Goal: Task Accomplishment & Management: Manage account settings

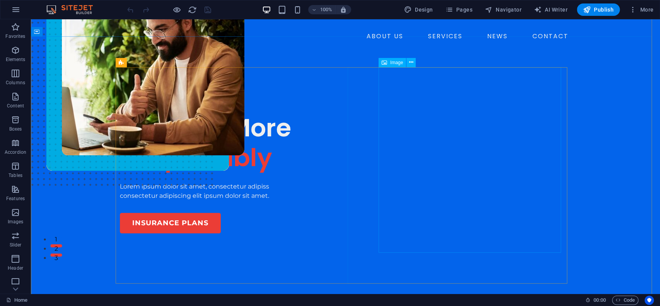
scroll to position [50, 0]
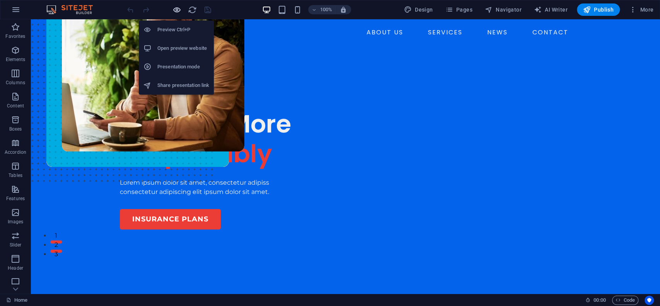
click at [177, 7] on icon "button" at bounding box center [176, 9] width 9 height 9
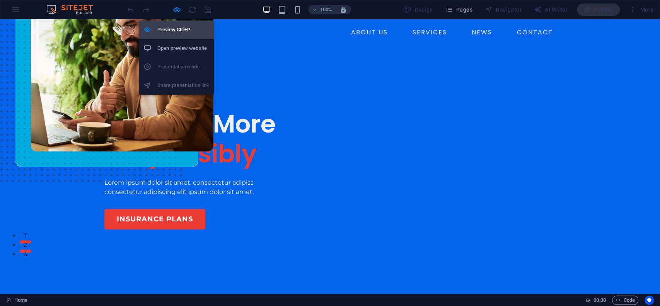
click at [186, 29] on h6 "Preview Ctrl+P" at bounding box center [183, 29] width 52 height 9
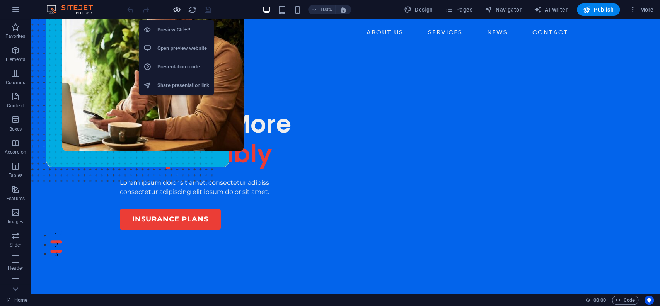
click at [181, 9] on span "button" at bounding box center [176, 9] width 9 height 9
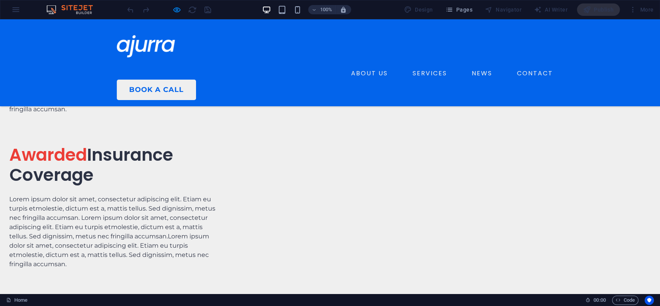
scroll to position [2114, 0]
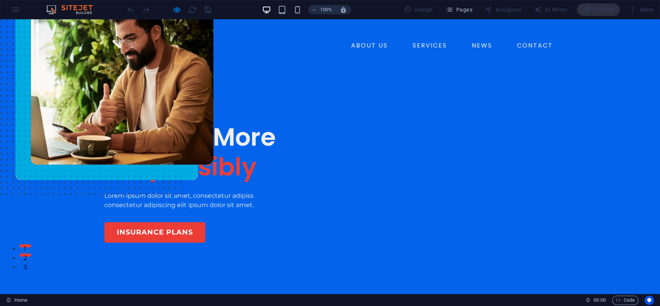
scroll to position [36, 0]
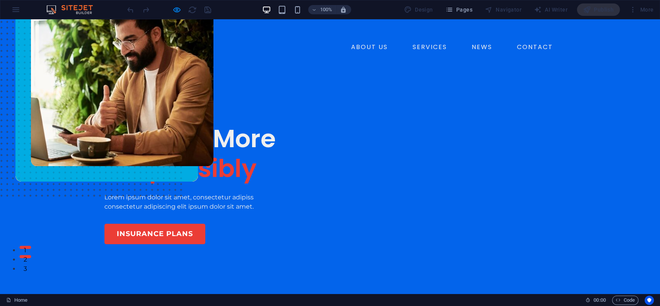
click at [198, 100] on img at bounding box center [106, 90] width 182 height 182
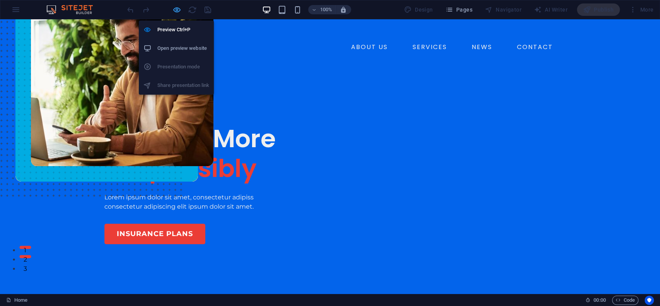
click at [174, 6] on icon "button" at bounding box center [176, 9] width 9 height 9
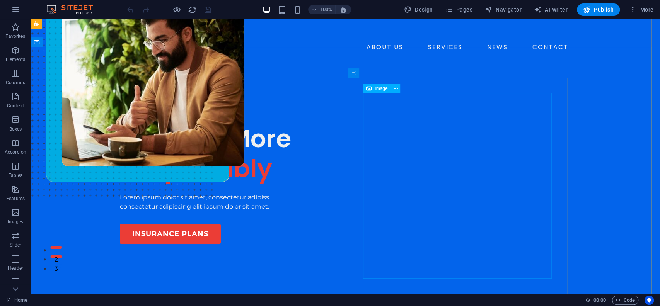
click at [368, 102] on figure at bounding box center [345, 120] width 598 height 243
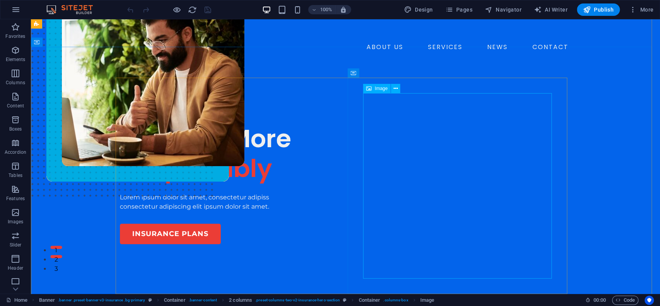
click at [371, 106] on figure at bounding box center [345, 120] width 598 height 243
select select "px"
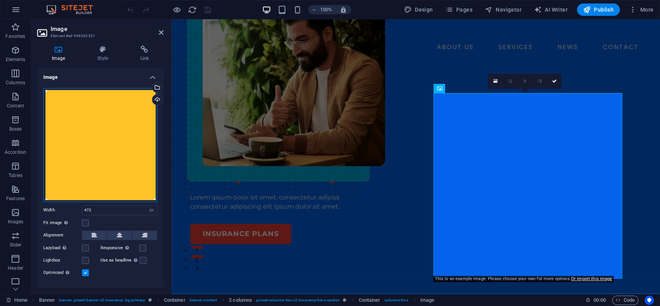
click at [125, 155] on div "Drag files here, click to choose files or select files from Files or our free s…" at bounding box center [100, 145] width 114 height 114
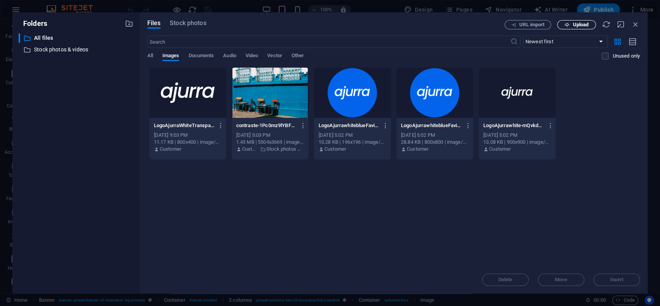
click at [573, 28] on button "Upload" at bounding box center [576, 24] width 39 height 9
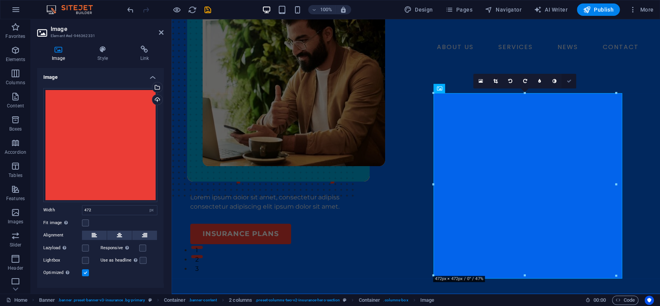
click at [570, 83] on link at bounding box center [568, 81] width 15 height 15
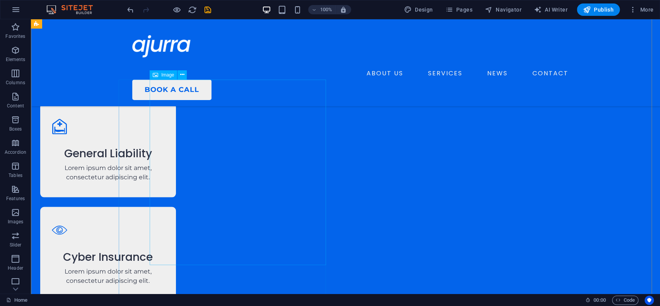
scroll to position [1032, 0]
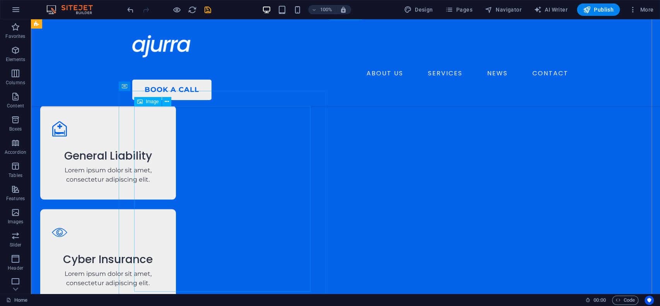
select select "px"
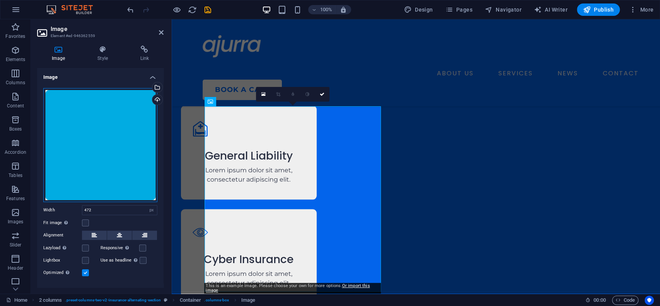
click at [91, 145] on div "Drag files here, click to choose files or select files from Files or our free s…" at bounding box center [100, 145] width 114 height 114
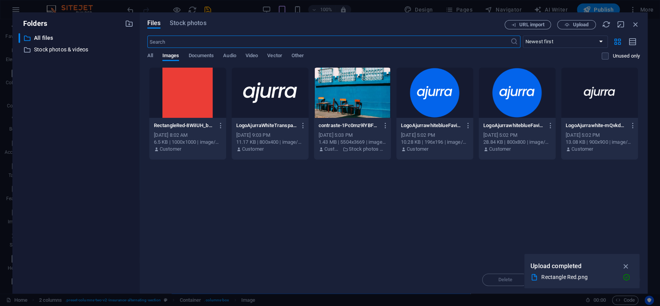
scroll to position [1536, 0]
click at [568, 26] on icon "button" at bounding box center [566, 24] width 5 height 5
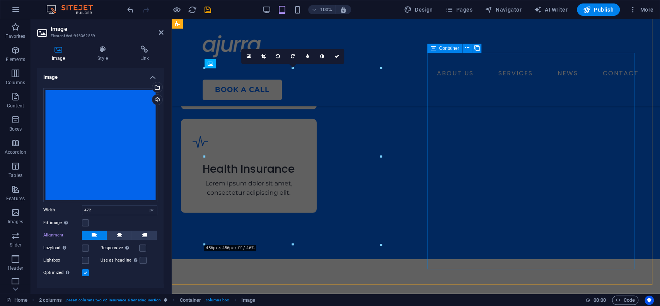
scroll to position [1070, 0]
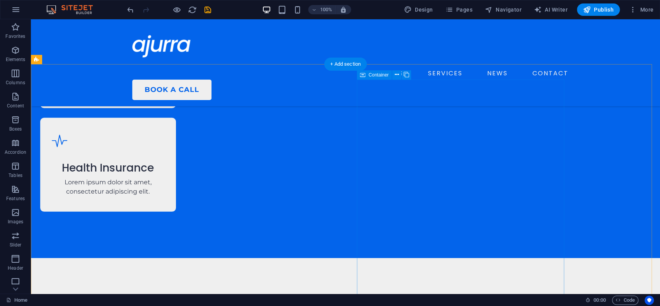
scroll to position [1539, 0]
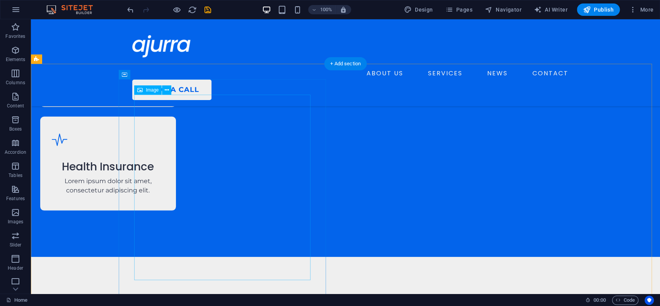
select select "px"
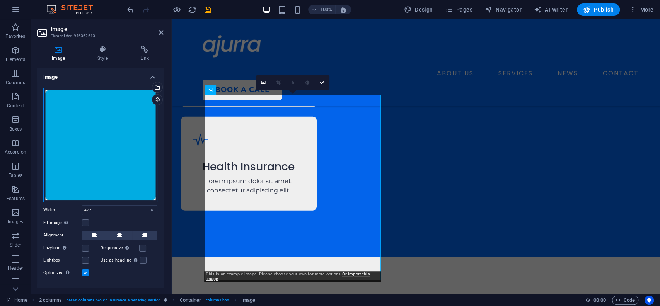
click at [105, 134] on div "Drag files here, click to choose files or select files from Files or our free s…" at bounding box center [100, 145] width 114 height 114
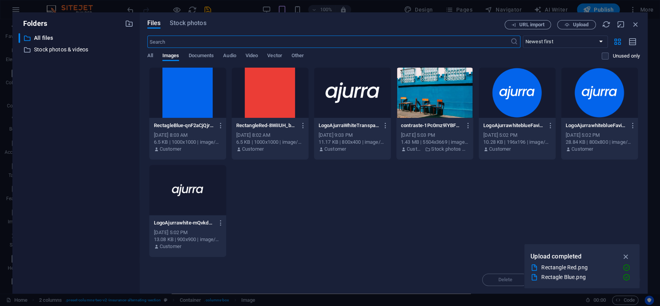
scroll to position [2292, 0]
click at [271, 98] on div at bounding box center [270, 93] width 77 height 50
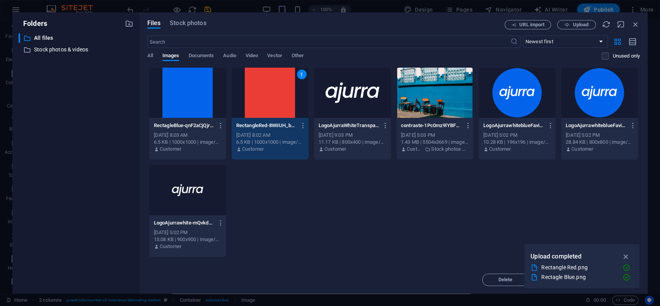
click at [271, 98] on div "1" at bounding box center [270, 93] width 77 height 50
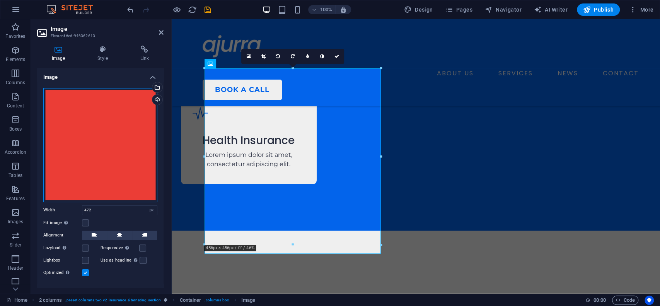
click at [114, 141] on div "Drag files here, click to choose files or select files from Files or our free s…" at bounding box center [100, 145] width 114 height 114
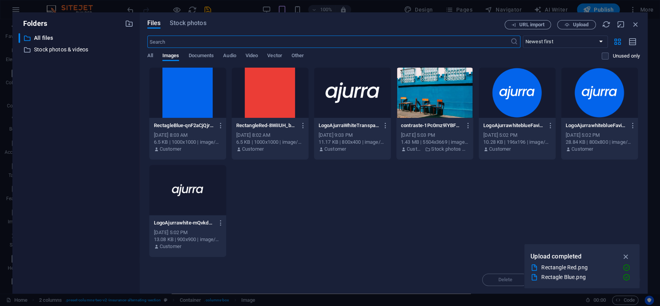
scroll to position [2292, 0]
click at [212, 100] on div at bounding box center [187, 93] width 77 height 50
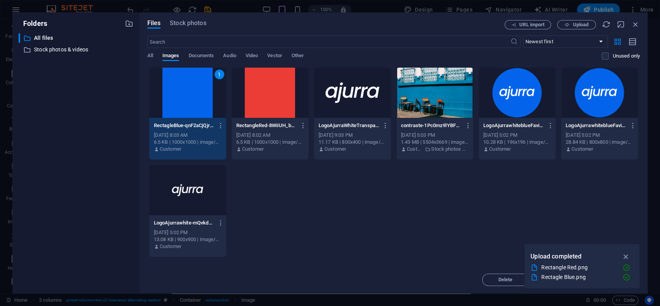
click at [212, 100] on div "1" at bounding box center [187, 93] width 77 height 50
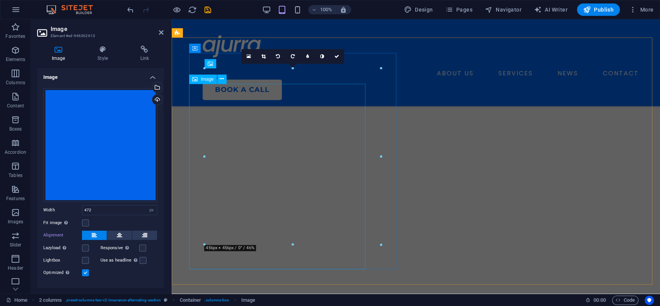
scroll to position [1565, 0]
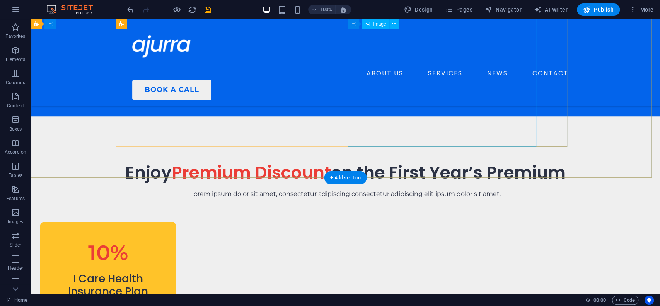
scroll to position [0, 0]
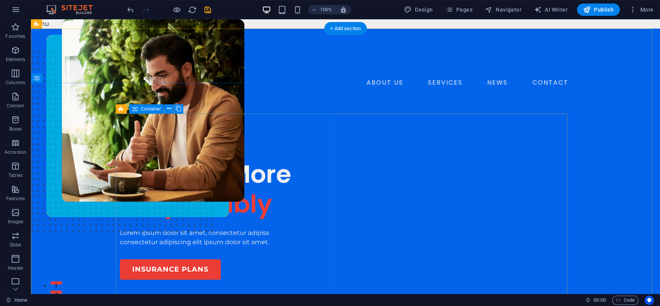
click at [298, 146] on div "INSURANCE COMPANY Insuring More Responsibly Lorem ipsum dolor sit amet, consect…" at bounding box center [230, 212] width 220 height 133
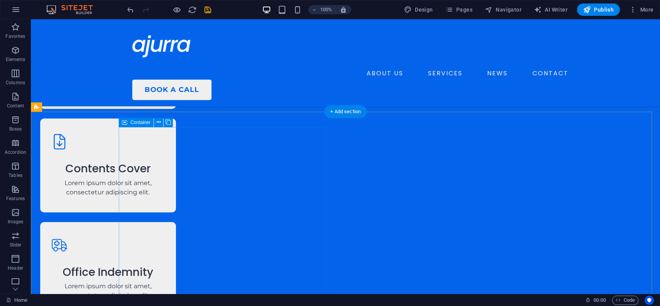
scroll to position [1243, 0]
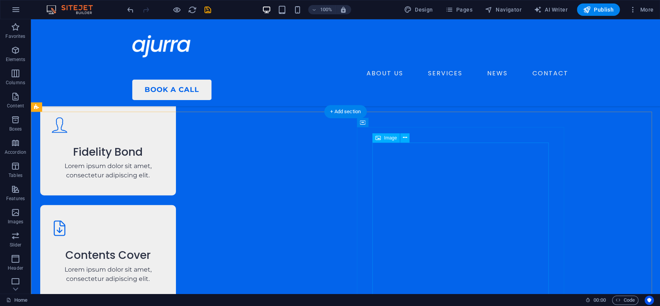
select select "px"
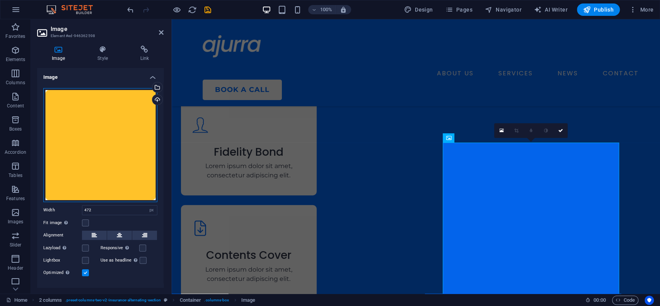
click at [111, 152] on div "Drag files here, click to choose files or select files from Files or our free s…" at bounding box center [100, 145] width 114 height 114
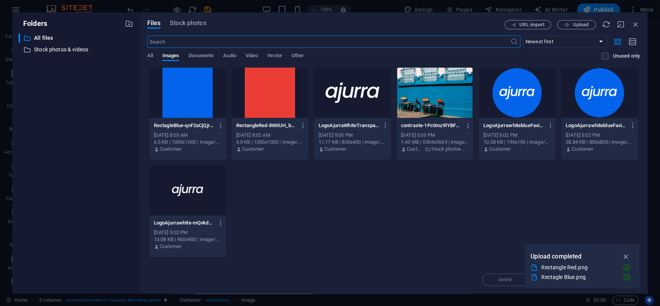
scroll to position [1914, 0]
click at [267, 95] on div at bounding box center [270, 93] width 77 height 50
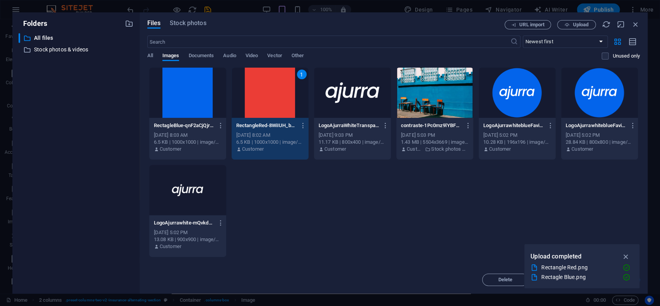
click at [267, 95] on div "1" at bounding box center [270, 93] width 77 height 50
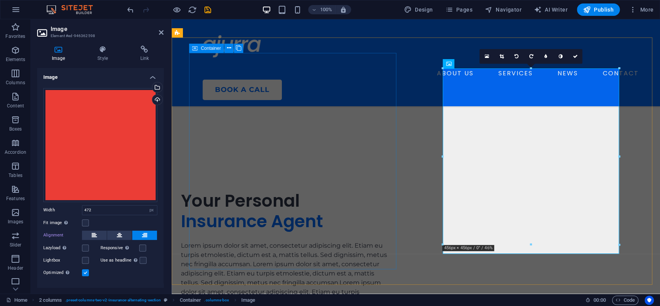
scroll to position [1318, 0]
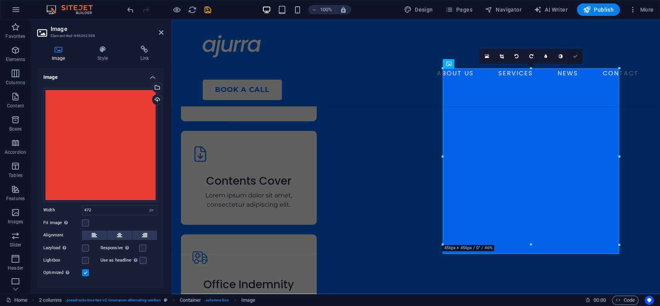
click at [572, 57] on link at bounding box center [574, 56] width 15 height 15
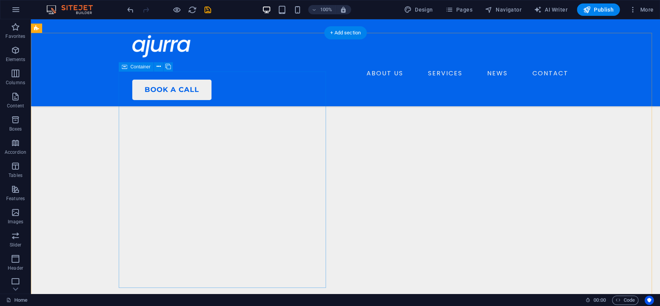
scroll to position [2348, 0]
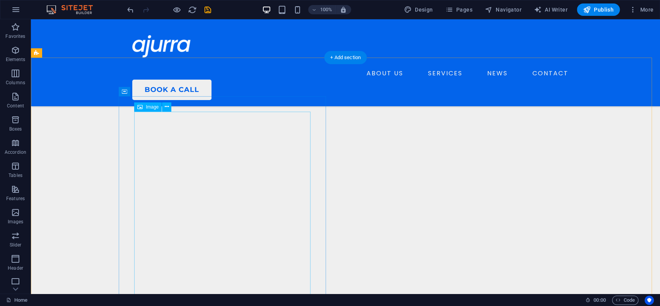
select select "px"
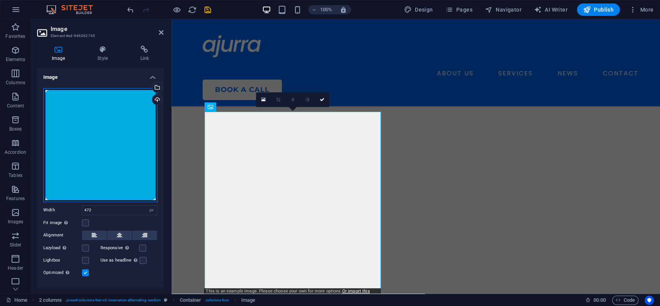
click at [109, 127] on div "Drag files here, click to choose files or select files from Files or our free s…" at bounding box center [100, 145] width 114 height 114
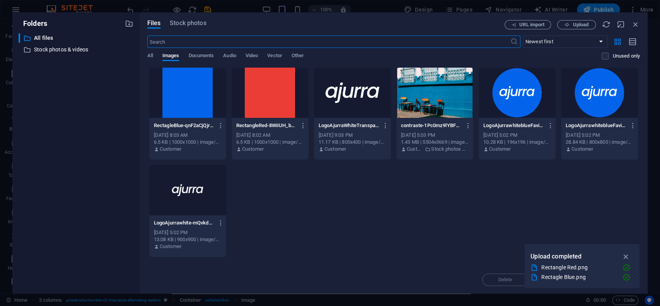
scroll to position [3318, 0]
click at [198, 108] on div at bounding box center [187, 93] width 77 height 50
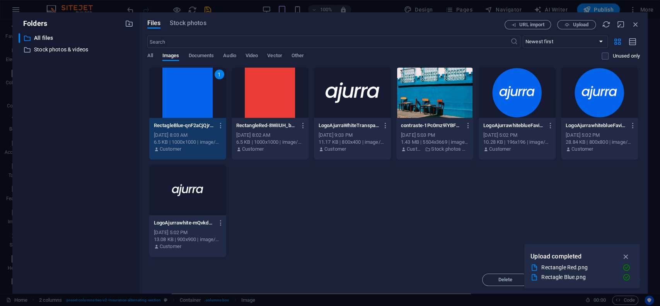
click at [198, 108] on div "1" at bounding box center [187, 93] width 77 height 50
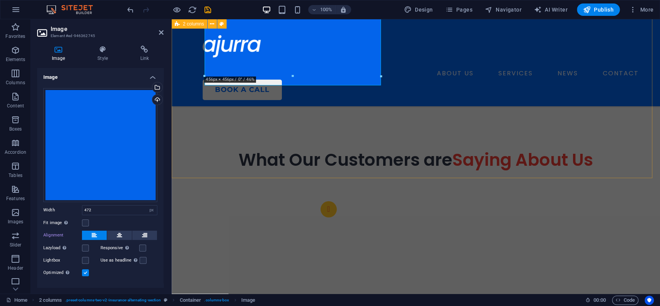
scroll to position [2591, 0]
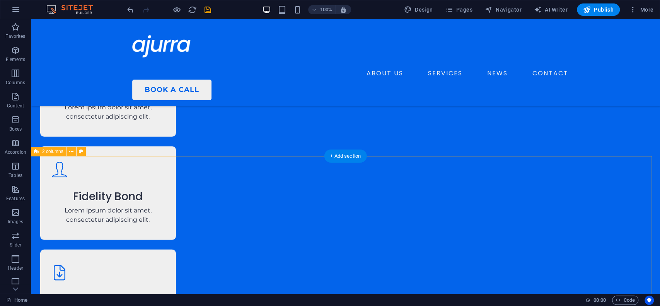
scroll to position [1214, 0]
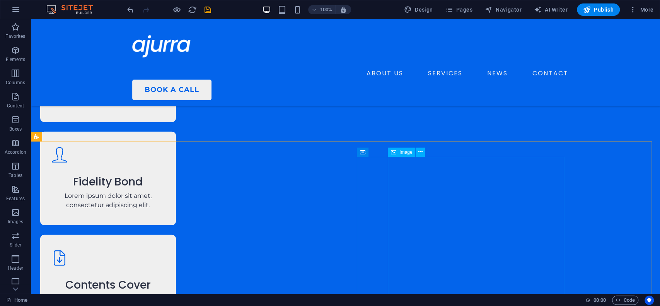
click at [390, 157] on div "Image" at bounding box center [409, 153] width 42 height 10
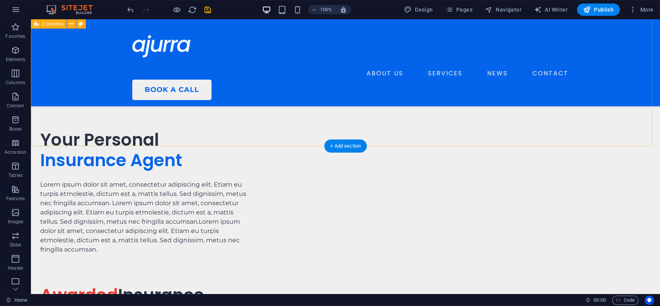
scroll to position [1975, 0]
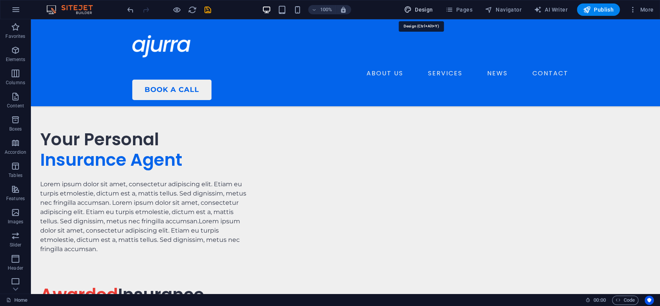
click at [411, 8] on icon "button" at bounding box center [408, 10] width 8 height 8
select select "px"
select select "400"
select select "px"
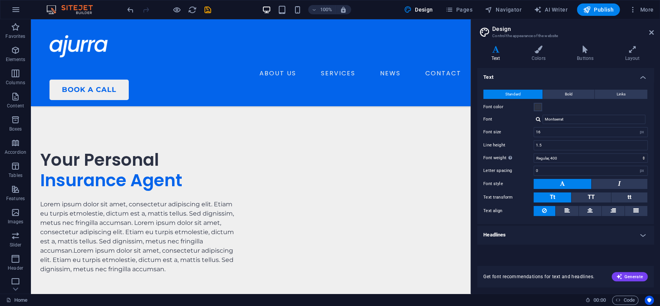
scroll to position [1971, 0]
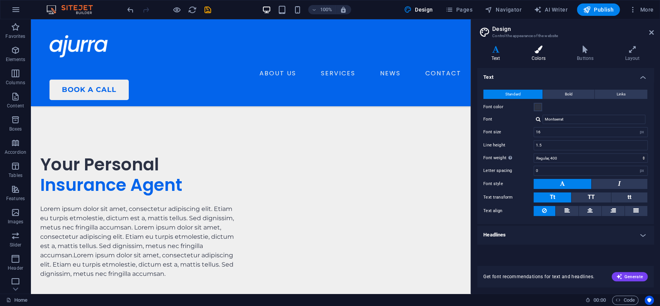
click at [538, 54] on h4 "Colors" at bounding box center [539, 54] width 45 height 16
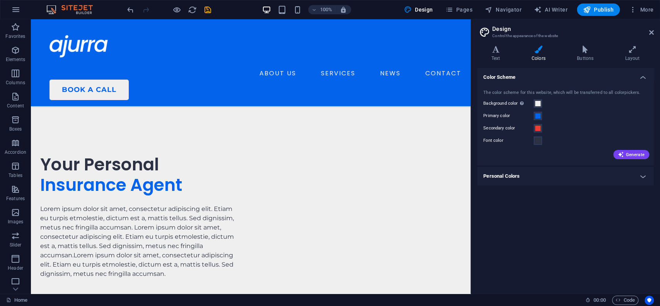
click at [571, 182] on h4 "Personal Colors" at bounding box center [565, 176] width 177 height 19
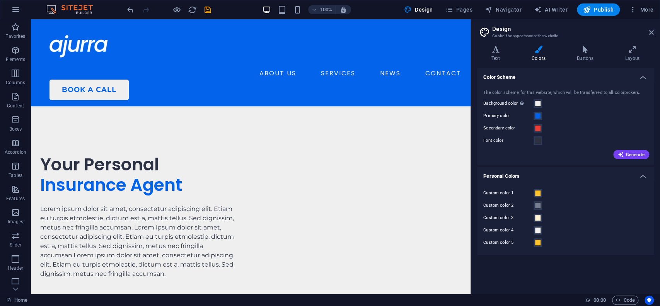
click at [641, 80] on h4 "Color Scheme" at bounding box center [565, 75] width 177 height 14
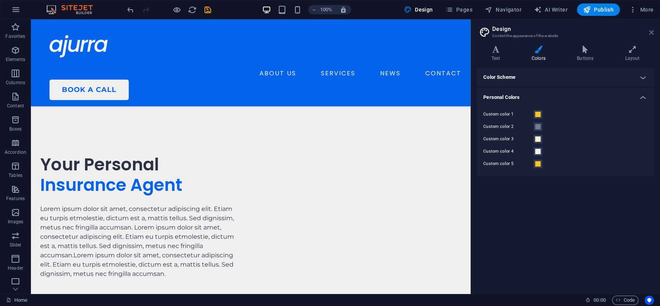
click at [650, 31] on icon at bounding box center [651, 32] width 5 height 6
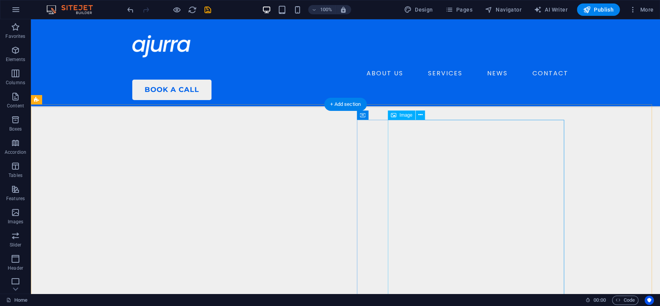
scroll to position [1744, 0]
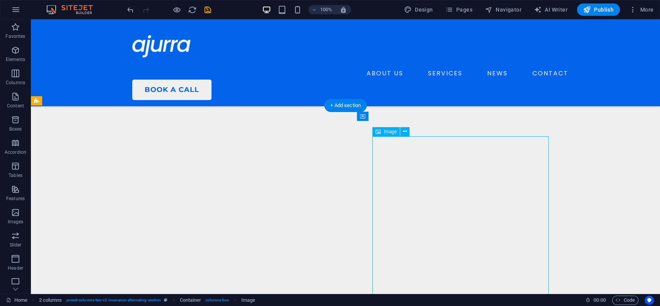
select select "px"
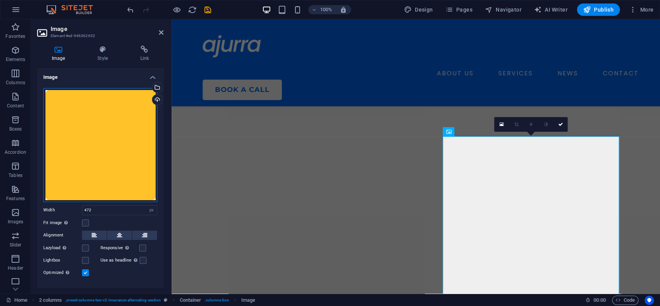
click at [99, 118] on div "Drag files here, click to choose files or select files from Files or our free s…" at bounding box center [100, 145] width 114 height 114
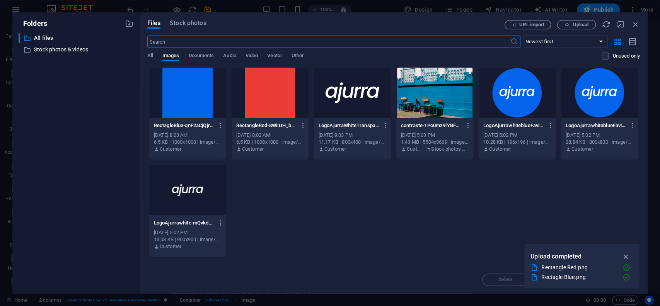
scroll to position [2669, 0]
click at [289, 99] on div at bounding box center [270, 93] width 77 height 50
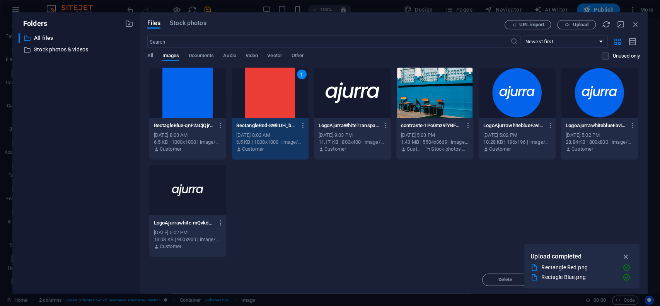
click at [289, 99] on div "1" at bounding box center [270, 93] width 77 height 50
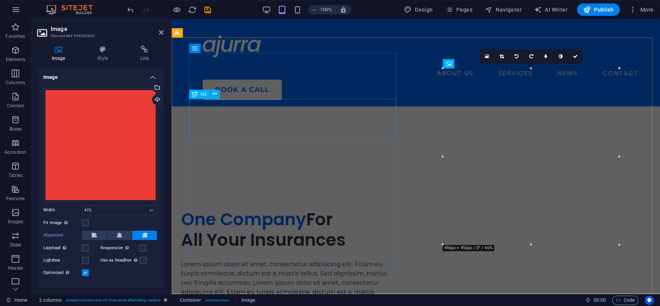
scroll to position [1812, 0]
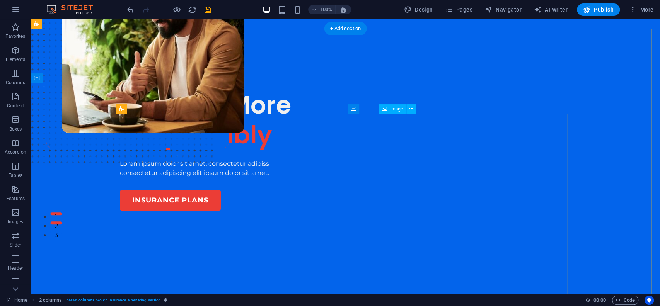
scroll to position [0, 0]
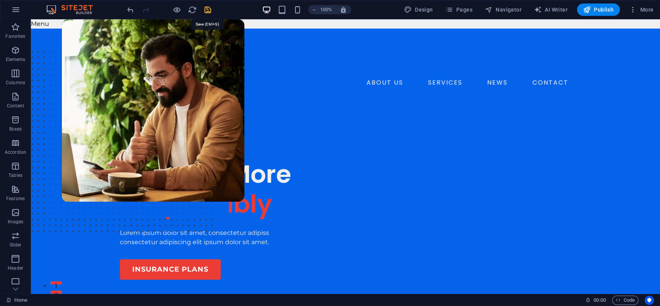
click at [207, 10] on icon "save" at bounding box center [207, 9] width 9 height 9
click at [630, 10] on icon "button" at bounding box center [633, 10] width 8 height 8
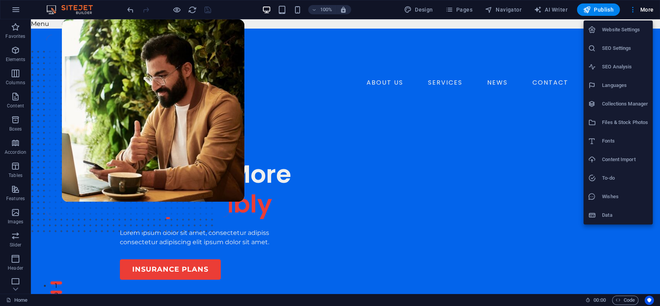
click at [612, 33] on h6 "Website Settings" at bounding box center [625, 29] width 46 height 9
select select "41"
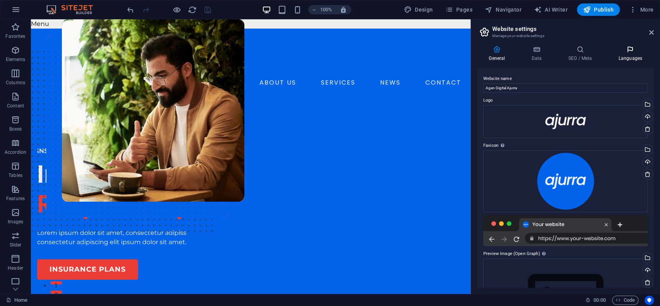
click at [633, 56] on h4 "Languages" at bounding box center [629, 54] width 47 height 16
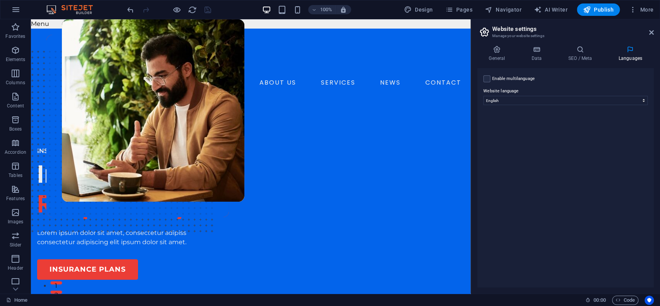
click at [585, 94] on label "Website language" at bounding box center [565, 91] width 164 height 9
click at [585, 96] on select "Abkhazian Afar Afrikaans Akan Albanian Amharic Arabic Aragonese Armenian Assame…" at bounding box center [565, 100] width 164 height 9
click at [587, 102] on select "Abkhazian Afar Afrikaans Akan Albanian Amharic Arabic Aragonese Armenian Assame…" at bounding box center [565, 100] width 164 height 9
select select "70"
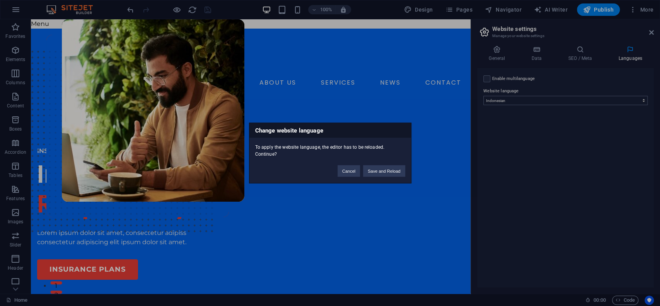
click at [587, 102] on div "Change website language To apply the website language, the editor has to be rel…" at bounding box center [330, 153] width 660 height 306
click at [381, 169] on button "Save and Reload" at bounding box center [384, 171] width 42 height 12
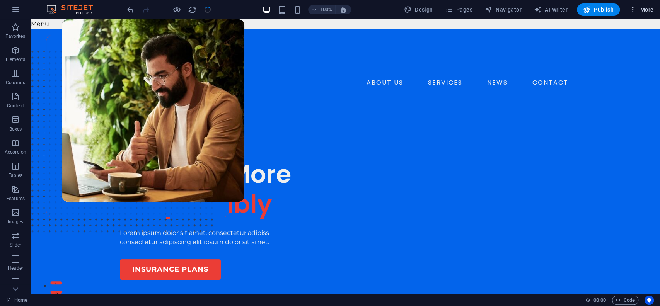
click at [631, 13] on icon "button" at bounding box center [633, 10] width 8 height 8
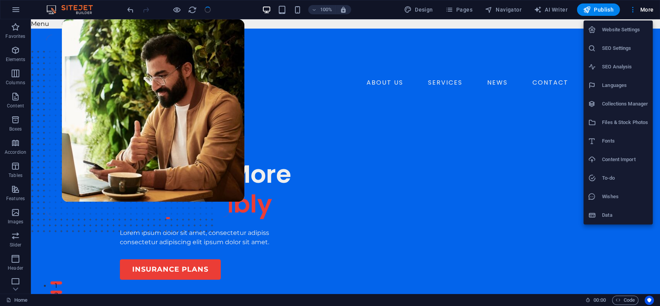
click at [620, 27] on h6 "Website Settings" at bounding box center [625, 29] width 46 height 9
select select "41"
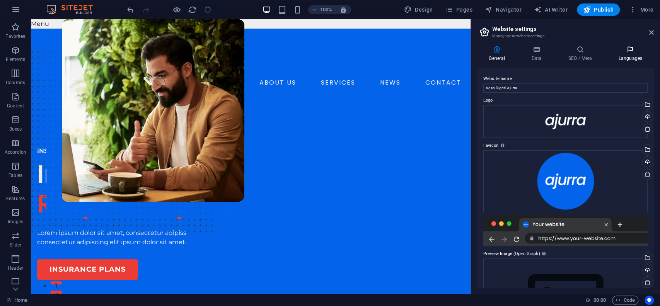
click at [632, 49] on icon at bounding box center [629, 50] width 47 height 8
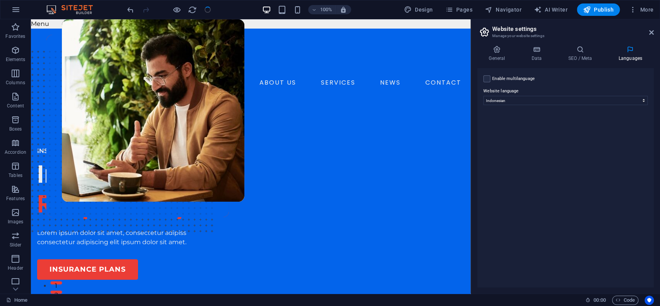
click at [503, 79] on label "Enable multilanguage To disable multilanguage delete all languages until only o…" at bounding box center [513, 78] width 43 height 9
click at [0, 0] on input "Enable multilanguage To disable multilanguage delete all languages until only o…" at bounding box center [0, 0] width 0 height 0
select select
click at [535, 101] on label "Language" at bounding box center [571, 97] width 140 height 9
click at [488, 78] on label at bounding box center [486, 78] width 7 height 7
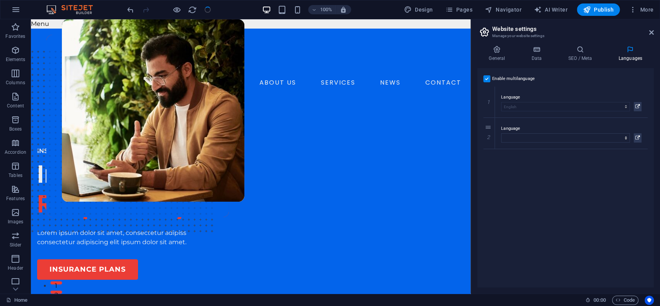
click at [0, 0] on input "Enable multilanguage To disable multilanguage delete all languages until only o…" at bounding box center [0, 0] width 0 height 0
select select "41"
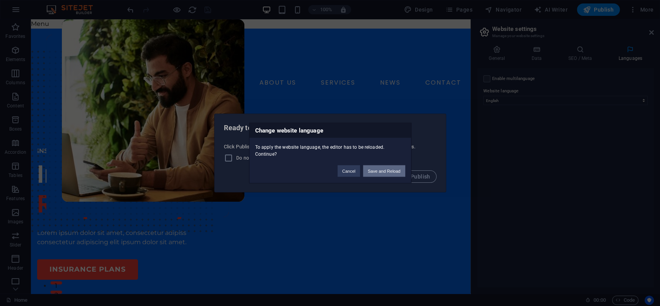
click at [375, 172] on button "Save and Reload" at bounding box center [384, 171] width 42 height 12
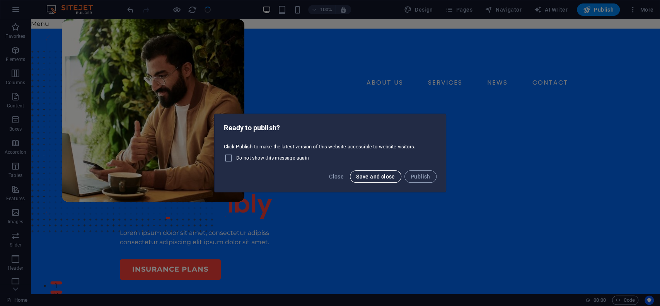
click at [361, 176] on span "Save and close" at bounding box center [375, 177] width 39 height 6
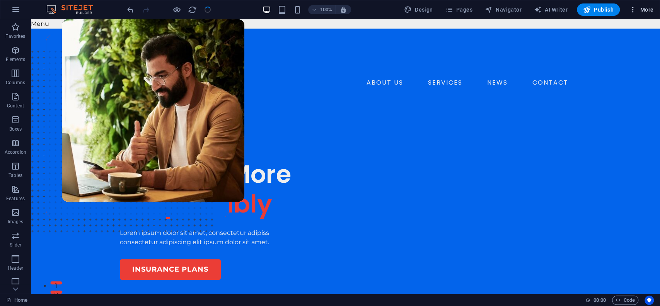
click at [637, 12] on icon "button" at bounding box center [633, 10] width 8 height 8
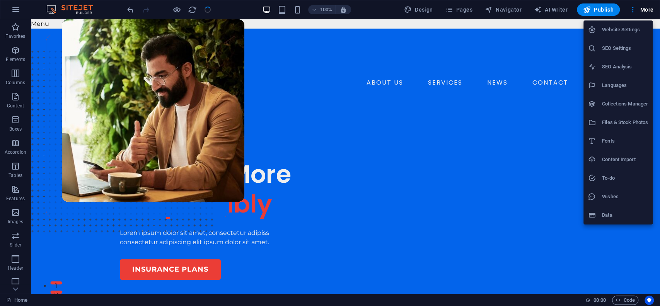
click at [636, 28] on h6 "Website Settings" at bounding box center [625, 29] width 46 height 9
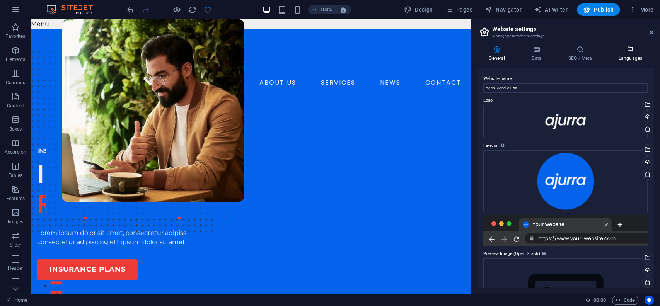
click at [637, 49] on icon at bounding box center [629, 50] width 47 height 8
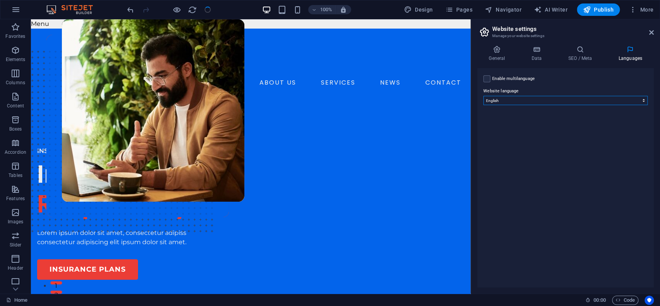
click at [612, 100] on select "Abkhazian Afar Afrikaans Akan Albanian Amharic Arabic Aragonese Armenian Assame…" at bounding box center [565, 100] width 164 height 9
select select "70"
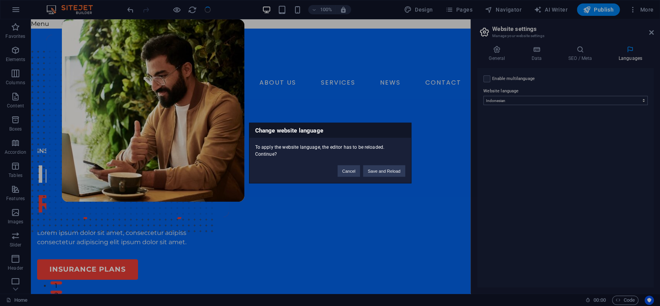
click at [609, 102] on div "Change website language To apply the website language, the editor has to be rel…" at bounding box center [330, 153] width 660 height 306
click at [369, 170] on button "Save and Reload" at bounding box center [384, 171] width 42 height 12
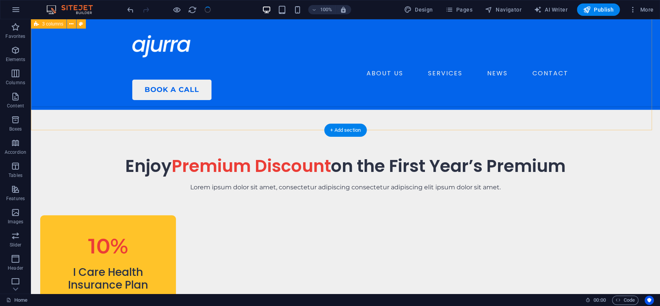
scroll to position [572, 0]
